Goal: Task Accomplishment & Management: Use online tool/utility

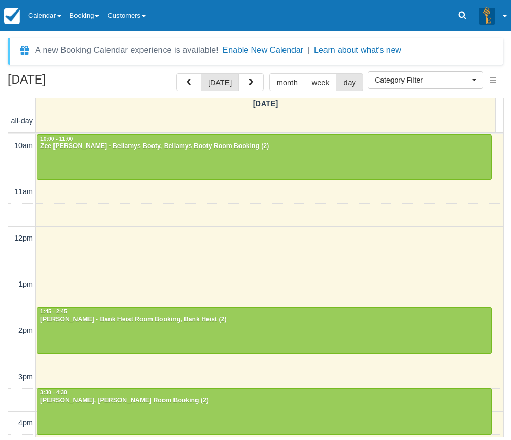
select select
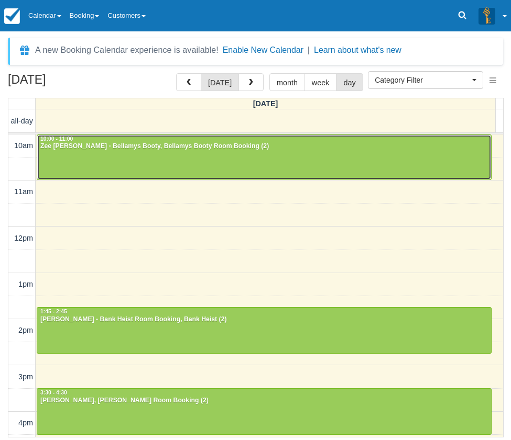
click at [113, 156] on div at bounding box center [264, 157] width 454 height 45
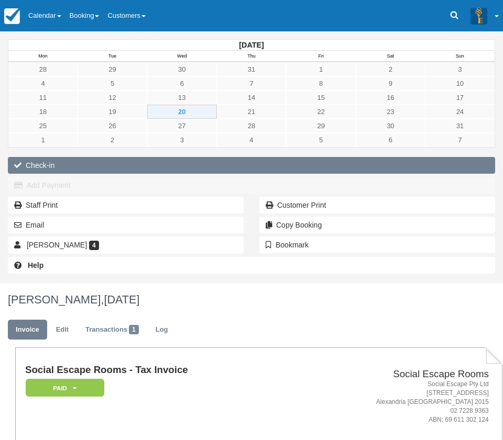
click at [37, 162] on button "Check-in" at bounding box center [251, 165] width 487 height 17
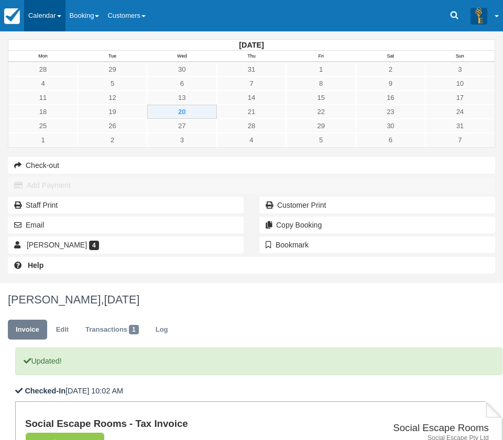
click at [41, 14] on link "Calendar" at bounding box center [44, 15] width 41 height 31
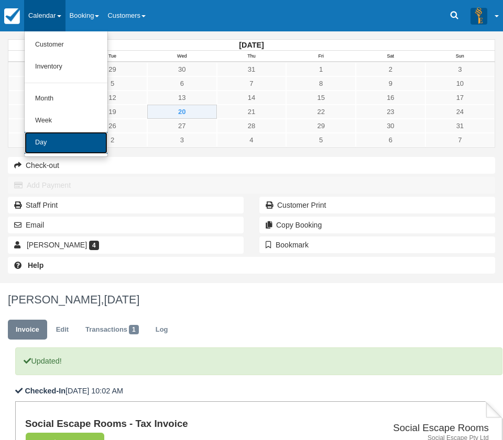
click at [42, 147] on link "Day" at bounding box center [66, 143] width 83 height 22
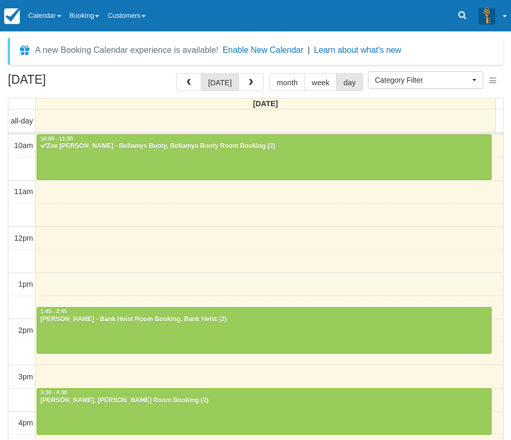
select select
